Goal: Task Accomplishment & Management: Manage account settings

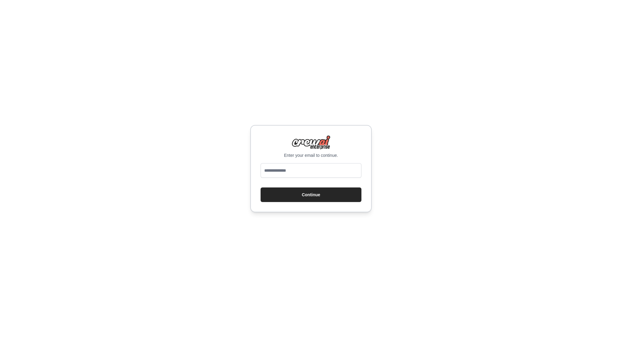
click at [309, 171] on input "email" at bounding box center [310, 170] width 101 height 15
type input "**********"
click at [314, 195] on button "Continue" at bounding box center [310, 195] width 101 height 15
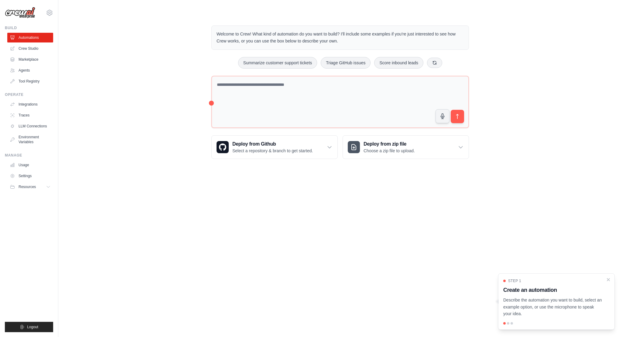
click at [229, 166] on div "Welcome to Crew! What kind of automation do you want to build? I'll include som…" at bounding box center [340, 92] width 272 height 153
click at [21, 70] on link "Agents" at bounding box center [31, 71] width 46 height 10
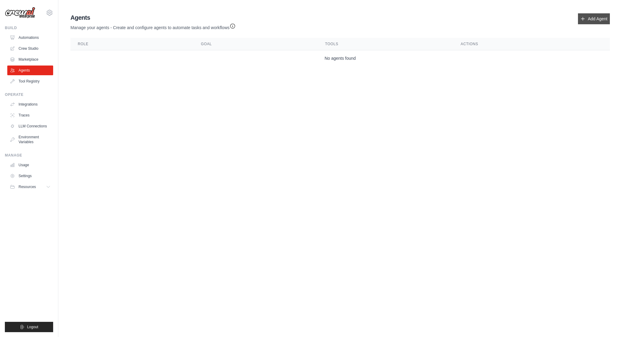
click at [584, 15] on link "Add Agent" at bounding box center [594, 18] width 32 height 11
click at [597, 15] on link "Add Agent" at bounding box center [594, 18] width 32 height 11
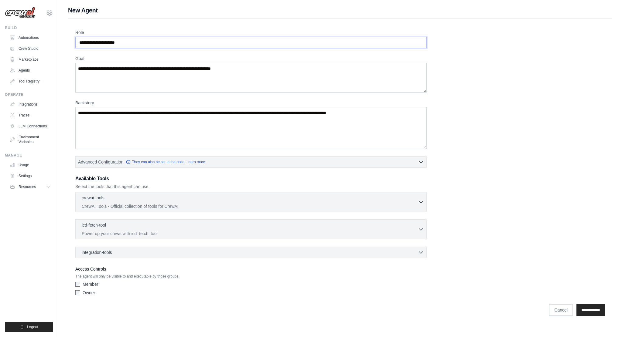
click at [127, 42] on input "Role" at bounding box center [250, 43] width 351 height 12
click at [176, 29] on div "Role Goal Backstory Advanced Configuration They can also be set in the code. Le…" at bounding box center [340, 169] width 544 height 301
click at [25, 39] on link "Automations" at bounding box center [31, 38] width 46 height 10
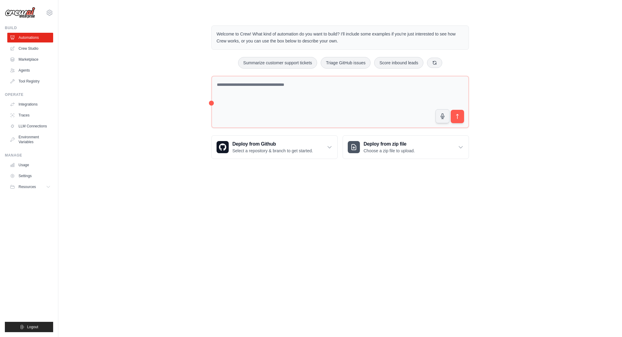
click at [22, 48] on link "Crew Studio" at bounding box center [30, 49] width 46 height 10
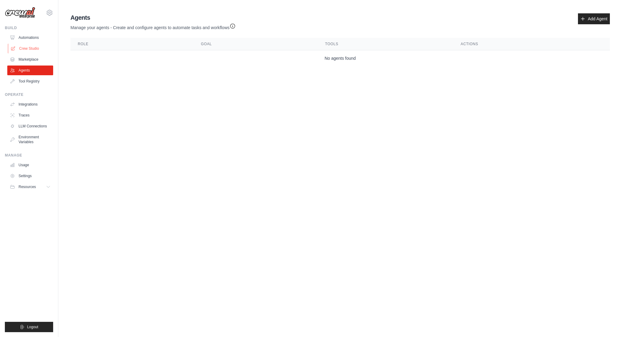
click at [25, 47] on link "Crew Studio" at bounding box center [31, 49] width 46 height 10
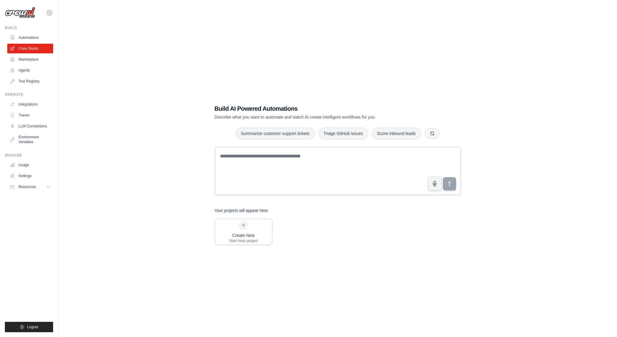
click at [14, 59] on icon at bounding box center [12, 60] width 3 height 4
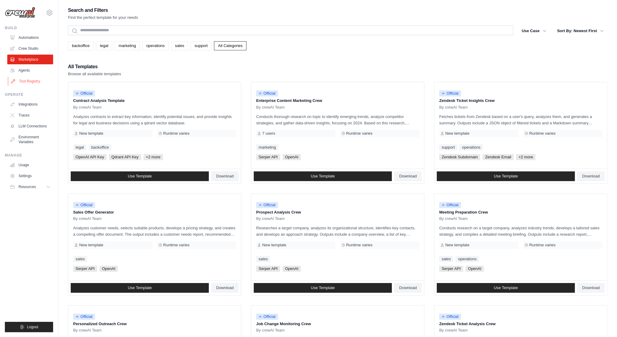
click at [19, 80] on link "Tool Registry" at bounding box center [31, 81] width 46 height 10
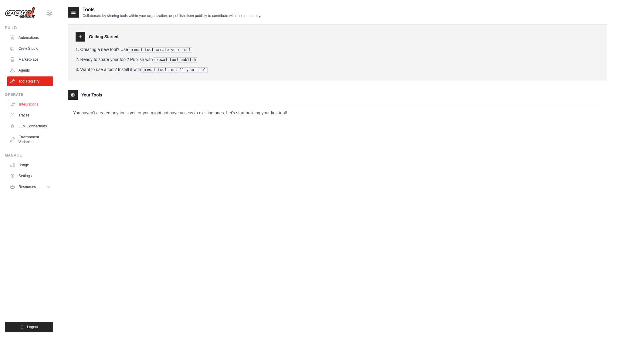
click at [22, 105] on link "Integrations" at bounding box center [31, 105] width 46 height 10
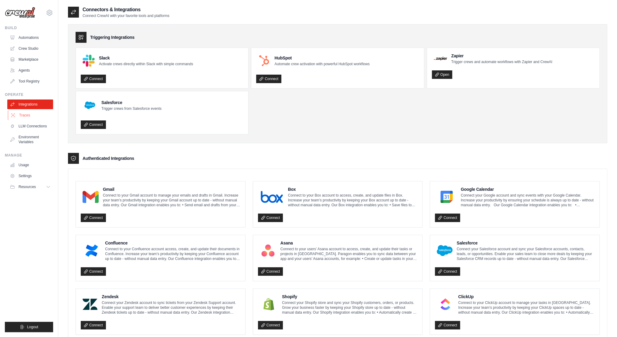
click at [30, 117] on link "Traces" at bounding box center [31, 115] width 46 height 10
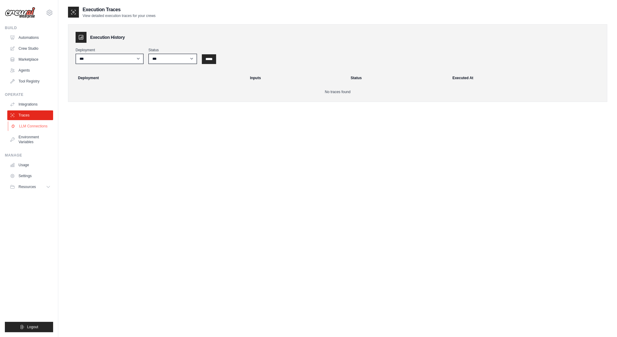
click at [32, 130] on link "LLM Connections" at bounding box center [31, 126] width 46 height 10
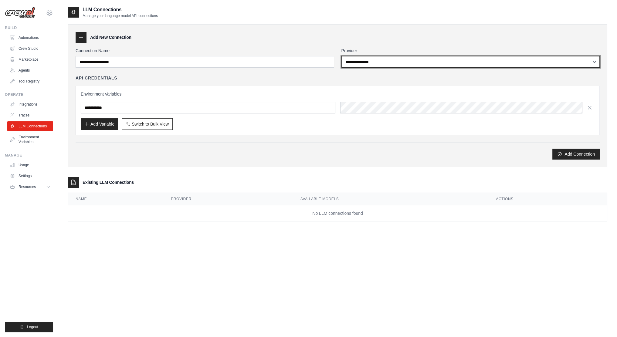
click at [376, 59] on select "**********" at bounding box center [470, 62] width 259 height 12
select select "******"
click at [341, 56] on select "**********" at bounding box center [470, 62] width 259 height 12
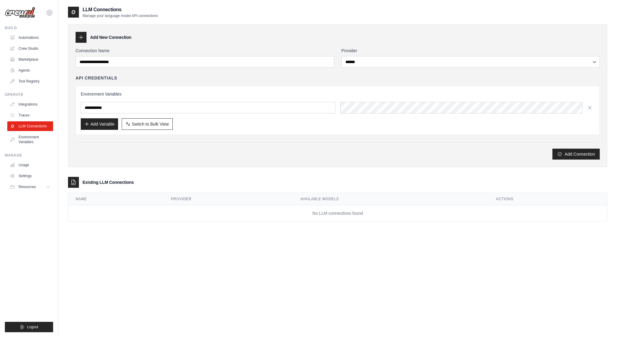
click at [279, 80] on div "API Credentials" at bounding box center [338, 78] width 524 height 6
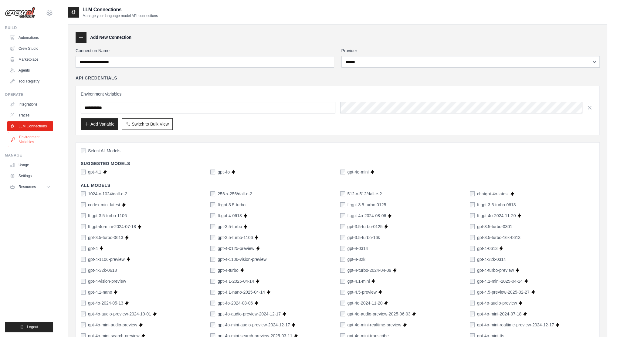
click at [38, 138] on link "Environment Variables" at bounding box center [31, 139] width 46 height 15
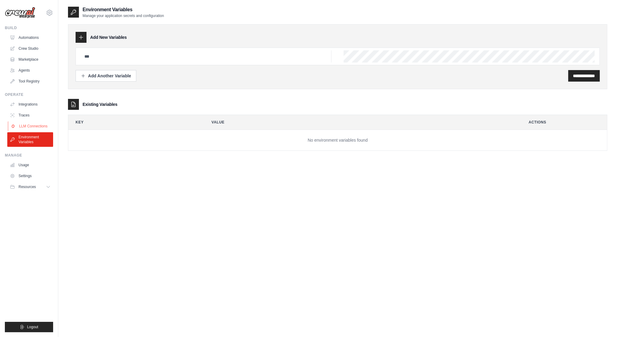
click at [40, 124] on link "LLM Connections" at bounding box center [31, 126] width 46 height 10
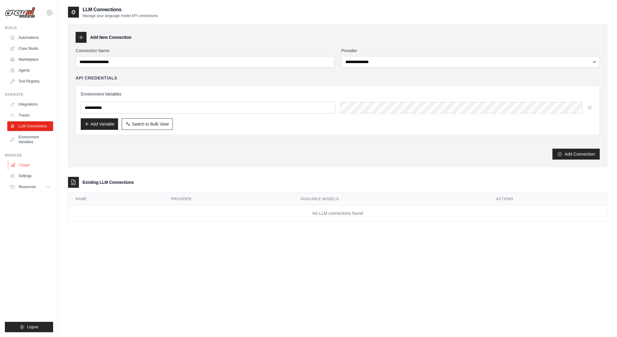
click at [31, 167] on link "Usage" at bounding box center [31, 165] width 46 height 10
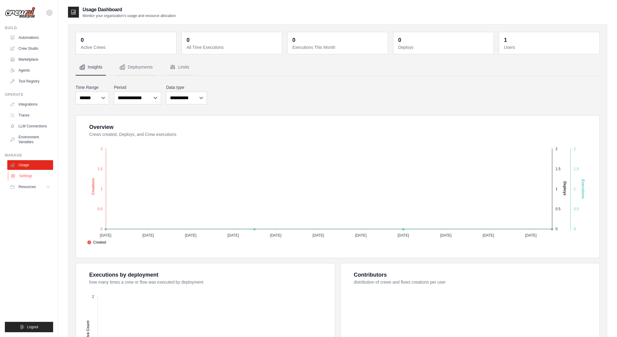
click at [23, 174] on link "Settings" at bounding box center [31, 176] width 46 height 10
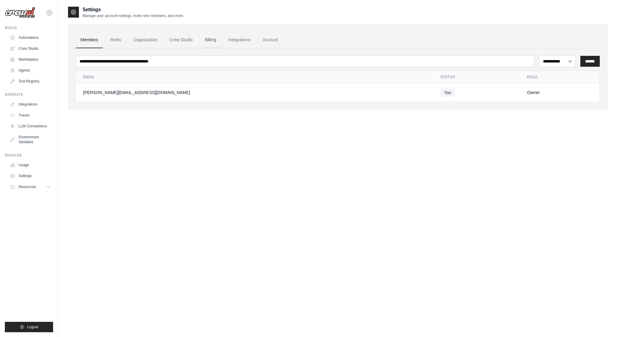
click at [204, 41] on link "Billing" at bounding box center [210, 40] width 21 height 16
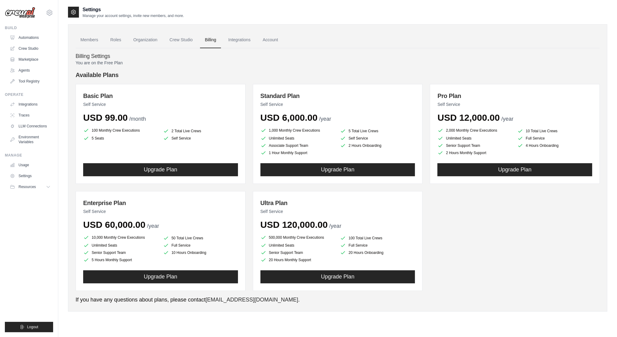
click at [504, 205] on div "Basic Plan Self Service USD 99.00 /month 100 Monthly Crew Executions 2 Total Li…" at bounding box center [338, 187] width 524 height 207
click at [183, 40] on link "Crew Studio" at bounding box center [181, 40] width 33 height 16
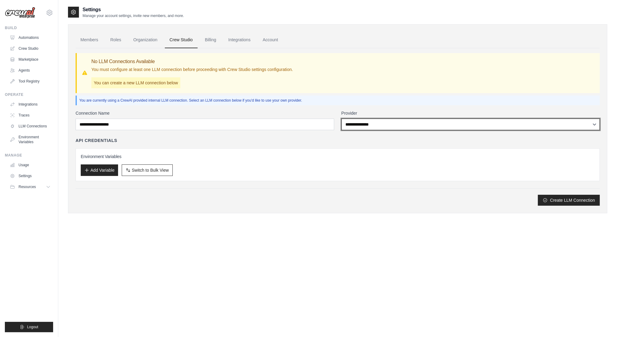
click at [396, 126] on select "**********" at bounding box center [470, 125] width 259 height 12
select select "******"
click at [341, 119] on select "**********" at bounding box center [470, 125] width 259 height 12
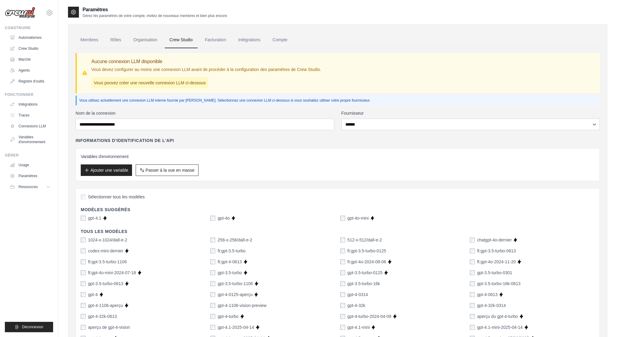
click at [199, 144] on div "Informations d'identification de l'API Variables d'environnement Ajouter une va…" at bounding box center [338, 160] width 524 height 44
click at [121, 44] on link "Rôles" at bounding box center [115, 40] width 21 height 16
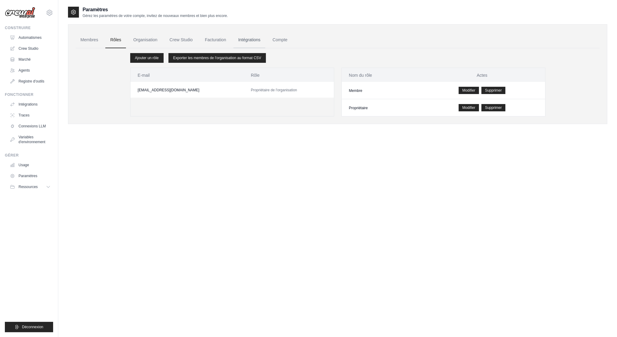
click at [239, 41] on font "Intégrations" at bounding box center [249, 39] width 22 height 5
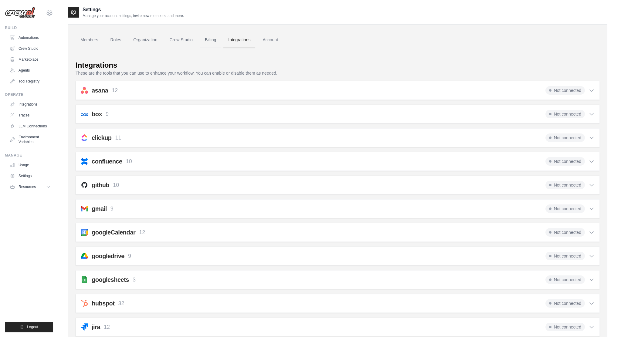
click at [218, 41] on link "Billing" at bounding box center [210, 40] width 21 height 16
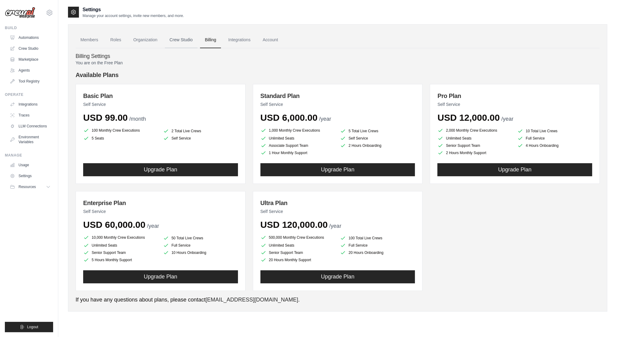
click at [182, 41] on link "Crew Studio" at bounding box center [181, 40] width 33 height 16
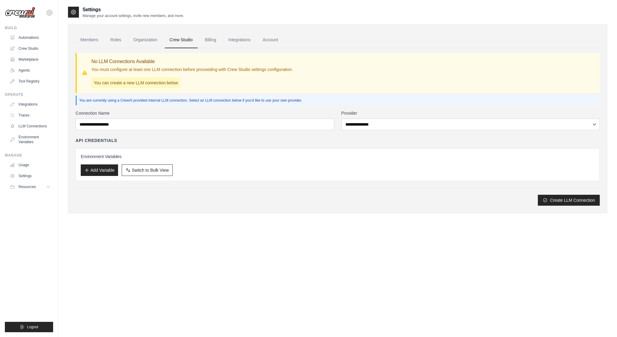
click at [89, 41] on link "Members" at bounding box center [89, 40] width 27 height 16
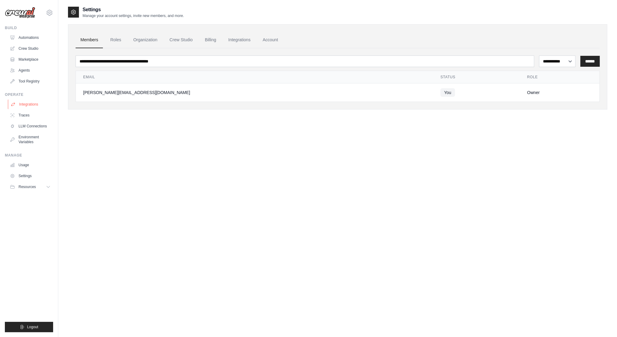
click at [25, 100] on link "Integrations" at bounding box center [31, 105] width 46 height 10
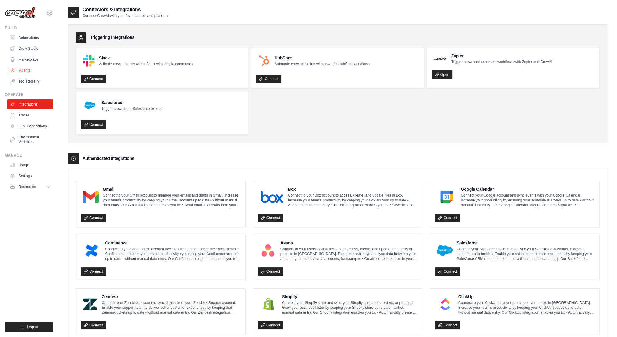
click at [21, 75] on link "Agents" at bounding box center [31, 71] width 46 height 10
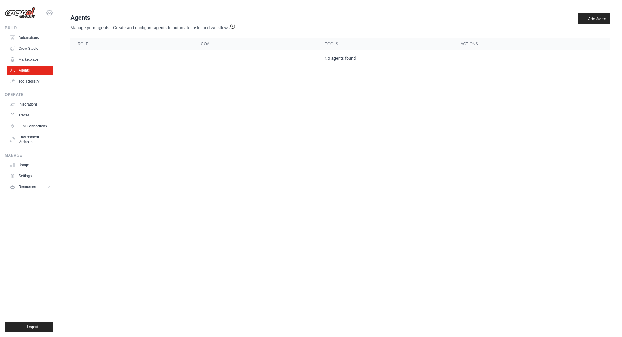
click at [52, 11] on icon at bounding box center [49, 12] width 7 height 7
click at [38, 43] on link "Settings" at bounding box center [49, 41] width 53 height 11
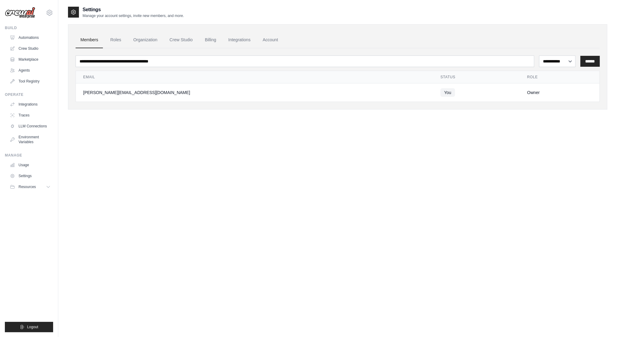
click at [28, 12] on img at bounding box center [20, 13] width 30 height 12
click at [209, 38] on link "Billing" at bounding box center [210, 40] width 21 height 16
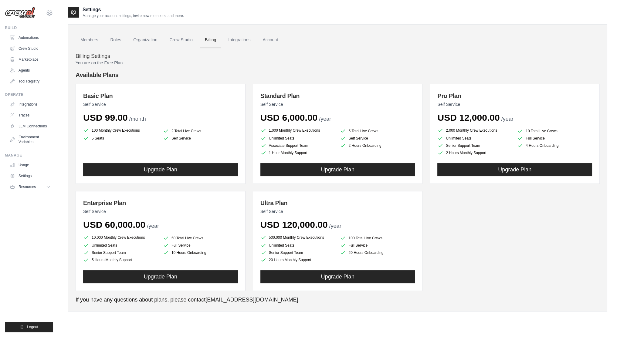
click at [276, 84] on div "Standard Plan Self Service USD 6,000.00 /year 1,000 Monthly Crew Executions 5 T…" at bounding box center [338, 134] width 170 height 100
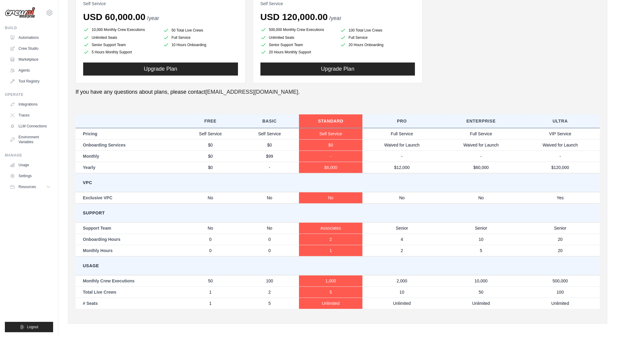
scroll to position [208, 0]
